Goal: Transaction & Acquisition: Purchase product/service

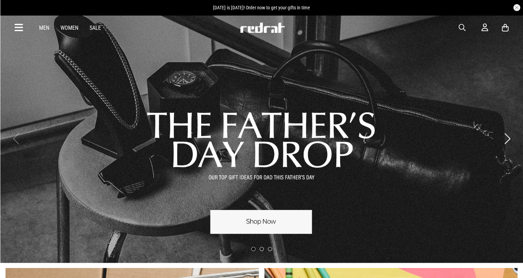
click at [19, 24] on icon at bounding box center [19, 27] width 9 height 11
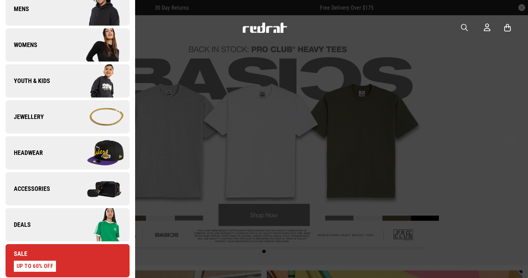
scroll to position [104, 0]
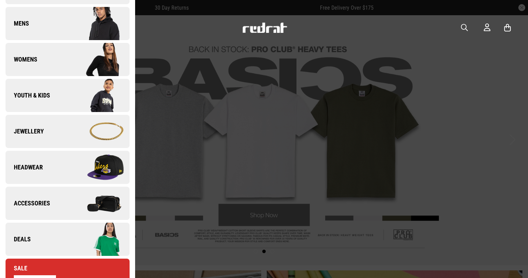
click at [37, 167] on span "Headwear" at bounding box center [24, 167] width 37 height 8
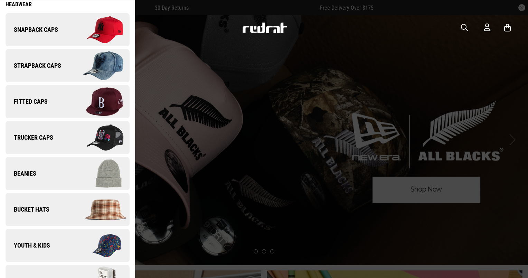
scroll to position [23, 0]
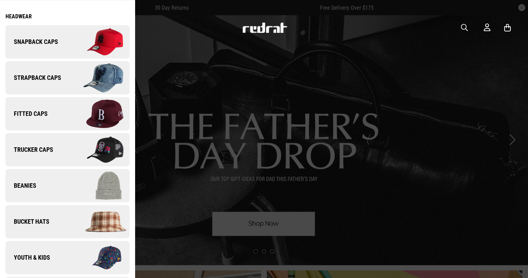
click at [38, 46] on span "Snapback Caps" at bounding box center [32, 42] width 53 height 8
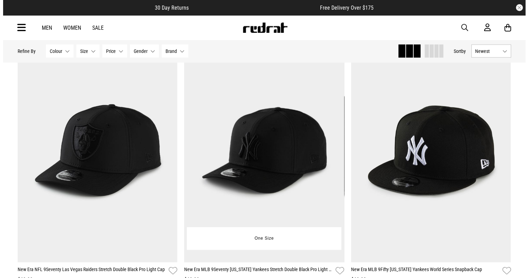
scroll to position [1487, 0]
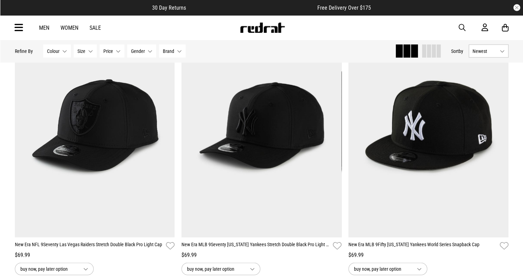
drag, startPoint x: 463, startPoint y: 26, endPoint x: 449, endPoint y: 47, distance: 25.4
click at [462, 26] on span "button" at bounding box center [462, 28] width 7 height 8
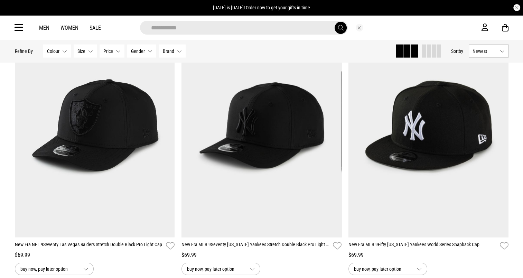
type input "**********"
click at [335, 22] on button "submit" at bounding box center [341, 28] width 12 height 12
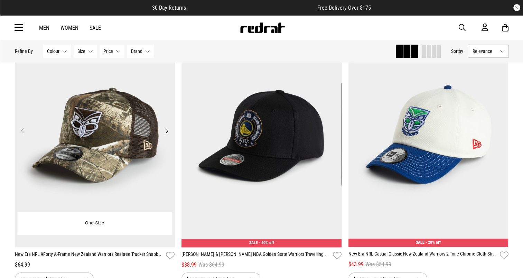
scroll to position [657, 0]
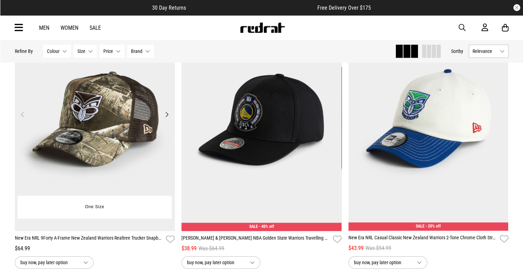
click at [76, 149] on img at bounding box center [95, 119] width 160 height 224
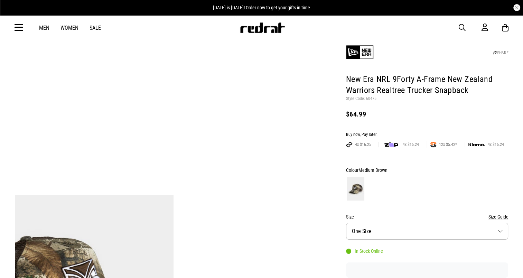
scroll to position [69, 0]
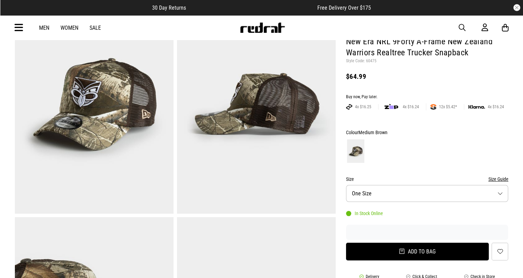
click at [430, 251] on button "Add to bag" at bounding box center [417, 252] width 143 height 18
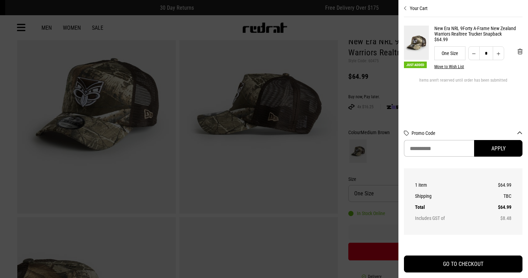
click at [306, 25] on div at bounding box center [264, 139] width 528 height 278
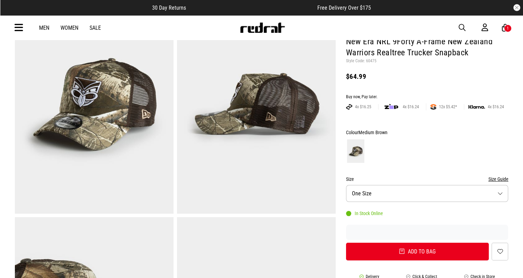
click at [94, 26] on link "Sale" at bounding box center [95, 28] width 11 height 7
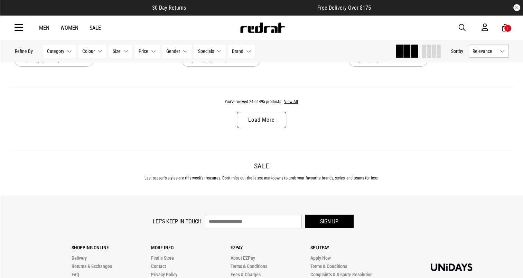
scroll to position [2247, 0]
click at [260, 120] on link "Load More" at bounding box center [261, 119] width 49 height 17
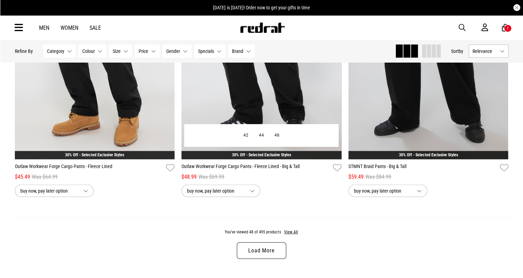
scroll to position [4322, 0]
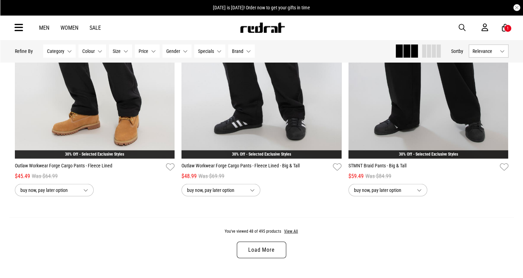
click at [263, 250] on link "Load More" at bounding box center [261, 250] width 49 height 17
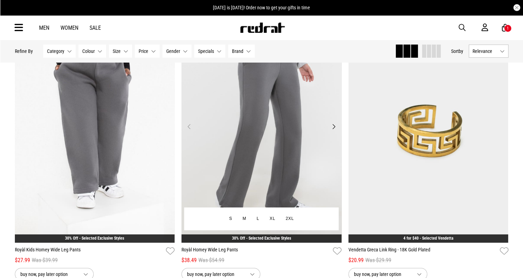
scroll to position [4806, 0]
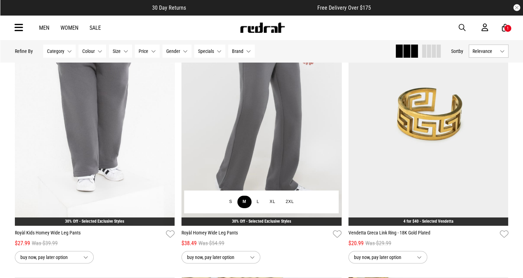
click at [246, 208] on button "M" at bounding box center [245, 202] width 14 height 12
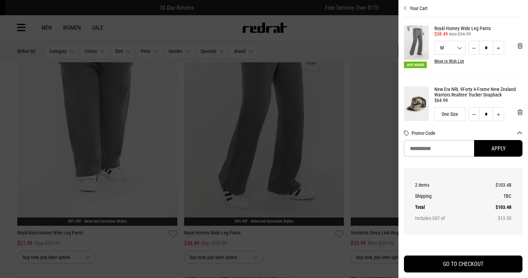
click at [368, 35] on div at bounding box center [264, 139] width 528 height 278
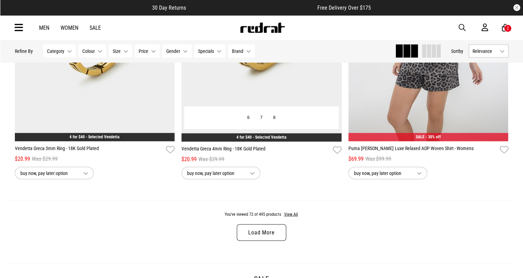
scroll to position [6603, 0]
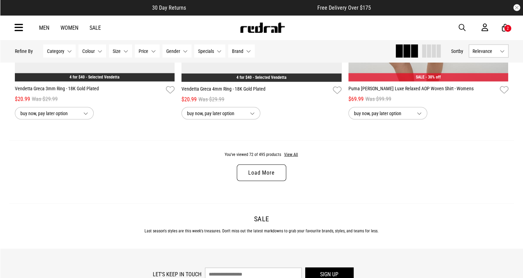
click at [256, 181] on link "Load More" at bounding box center [261, 173] width 49 height 17
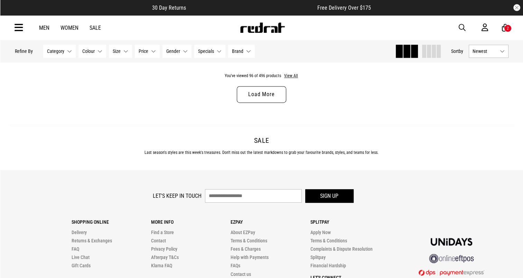
scroll to position [8911, 0]
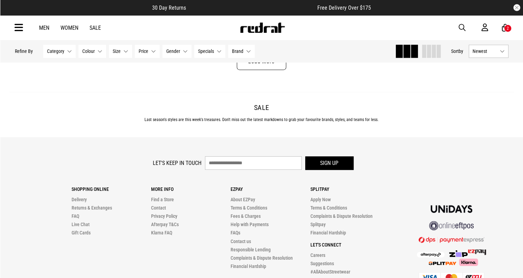
click at [262, 70] on link "Load More" at bounding box center [261, 61] width 49 height 17
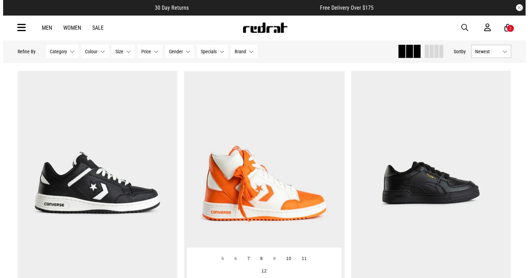
scroll to position [9154, 0]
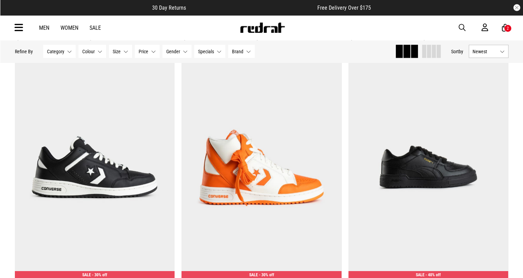
click at [504, 26] on icon at bounding box center [505, 28] width 7 height 9
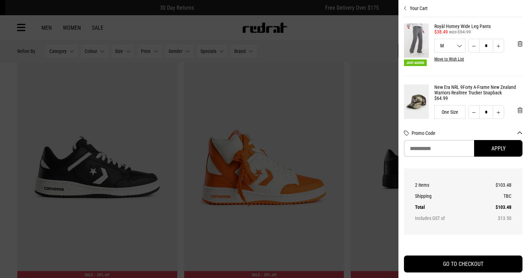
scroll to position [0, 0]
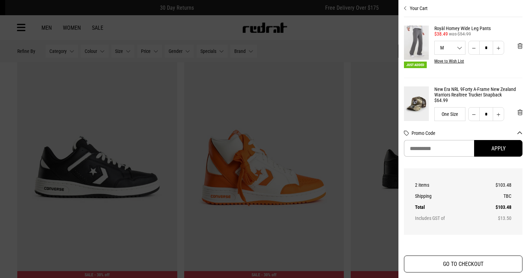
click at [457, 263] on button "GO TO CHECKOUT" at bounding box center [463, 263] width 119 height 17
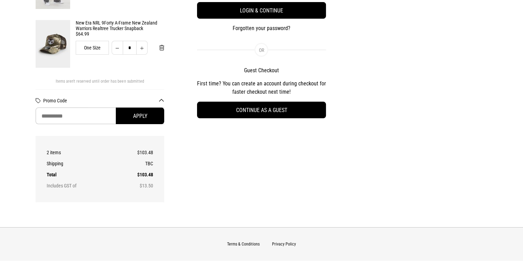
scroll to position [190, 0]
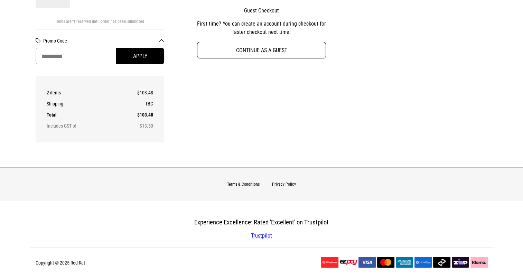
click at [249, 49] on button "Continue as a guest" at bounding box center [261, 50] width 129 height 17
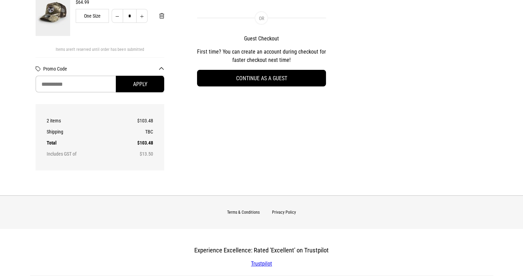
select select "**********"
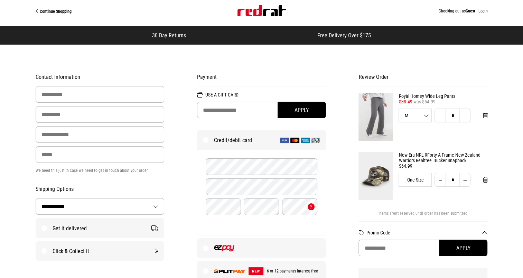
scroll to position [69, 0]
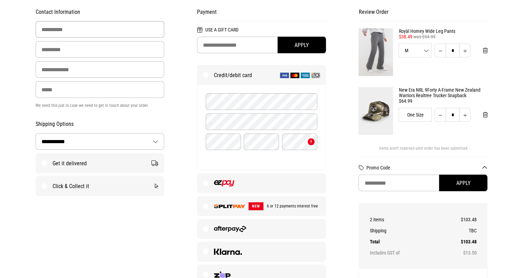
click at [79, 28] on input "First Name" at bounding box center [100, 29] width 129 height 17
type input "*******"
type input "********"
type input "**********"
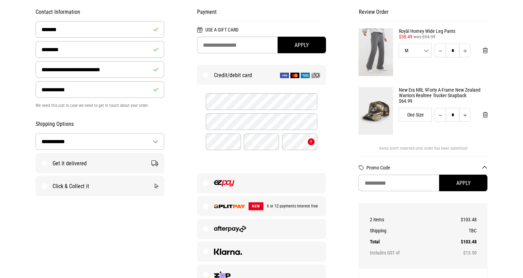
click at [88, 189] on label "Click & Collect it" at bounding box center [100, 185] width 128 height 19
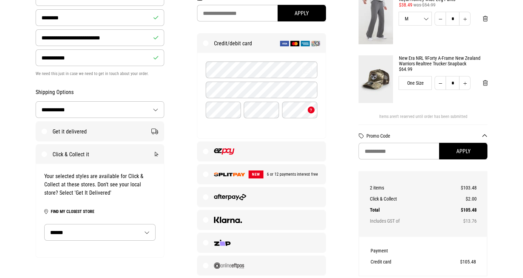
scroll to position [138, 0]
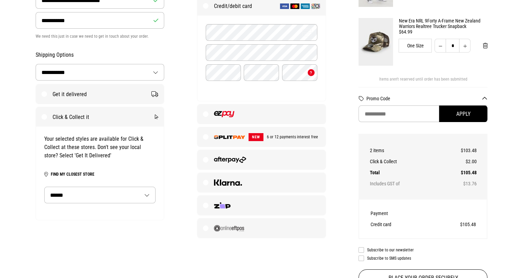
click at [106, 195] on select "**********" at bounding box center [100, 195] width 111 height 16
click at [46, 90] on label "Get it delivered" at bounding box center [100, 93] width 128 height 19
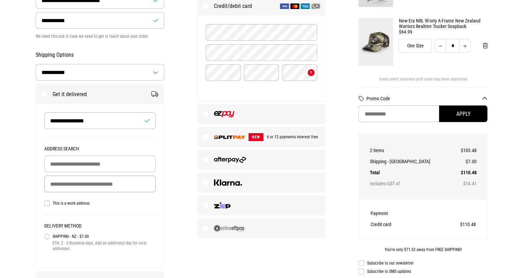
click at [69, 184] on input "Delivery Address" at bounding box center [100, 184] width 112 height 17
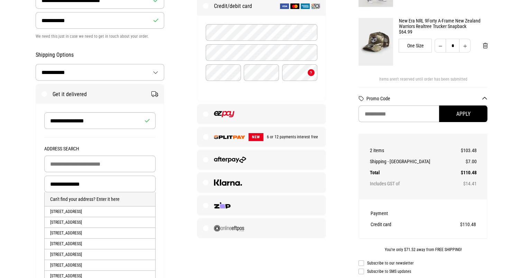
click at [104, 227] on li "[STREET_ADDRESS]" at bounding box center [100, 222] width 111 height 11
type input "**********"
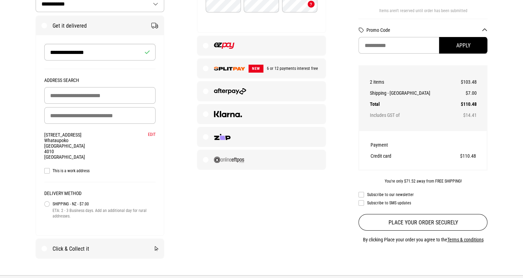
scroll to position [207, 0]
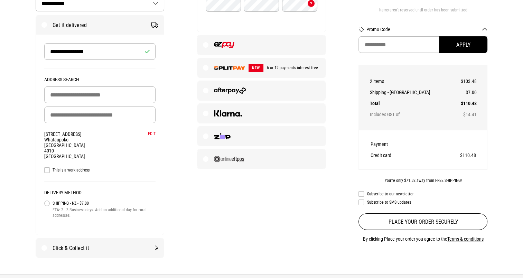
click at [47, 172] on label "This is a work address" at bounding box center [100, 170] width 112 height 6
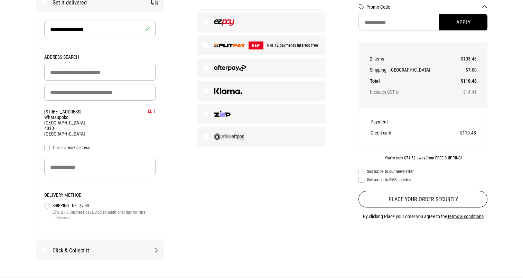
scroll to position [242, 0]
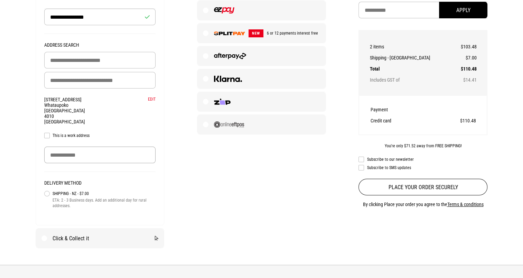
click at [72, 156] on input "Company Name" at bounding box center [100, 155] width 112 height 17
type input "*"
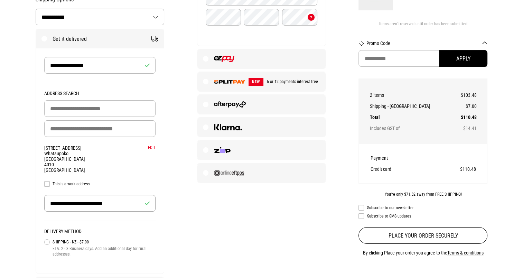
scroll to position [138, 0]
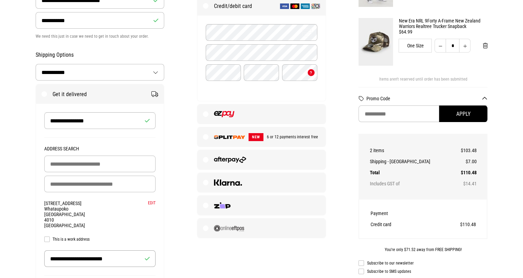
type input "**********"
click at [230, 161] on img at bounding box center [230, 160] width 32 height 6
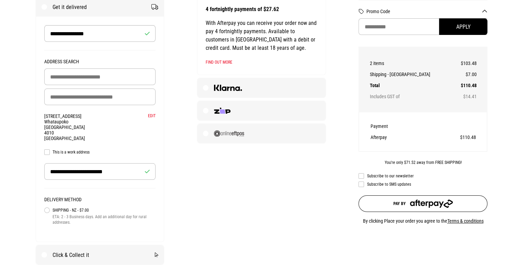
scroll to position [242, 0]
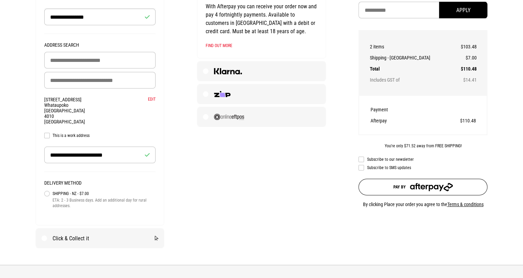
click at [409, 189] on button "Pay by" at bounding box center [423, 187] width 129 height 17
